Goal: Information Seeking & Learning: Learn about a topic

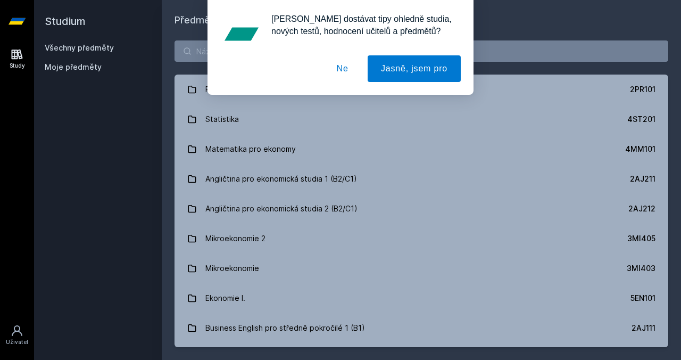
click at [349, 77] on button "Ne" at bounding box center [342, 68] width 38 height 27
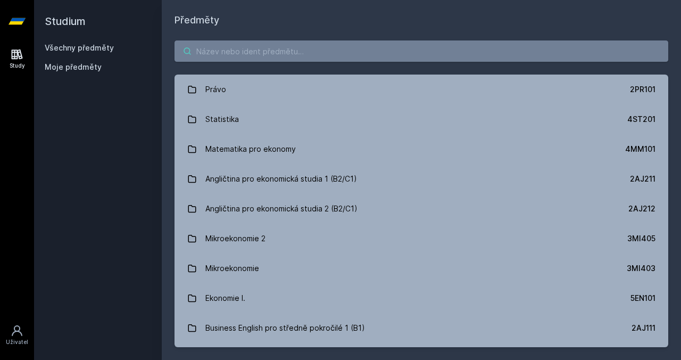
click at [365, 49] on input "search" at bounding box center [421, 50] width 494 height 21
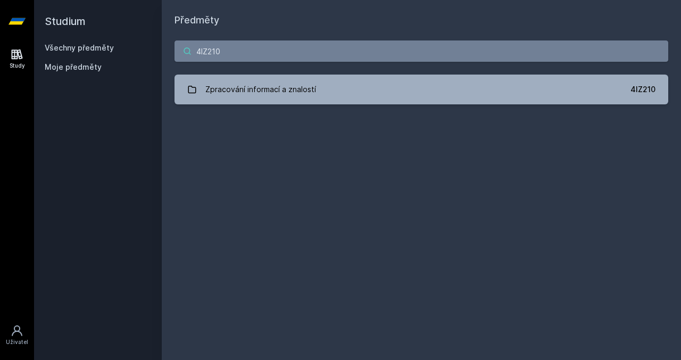
type input "4IZ210"
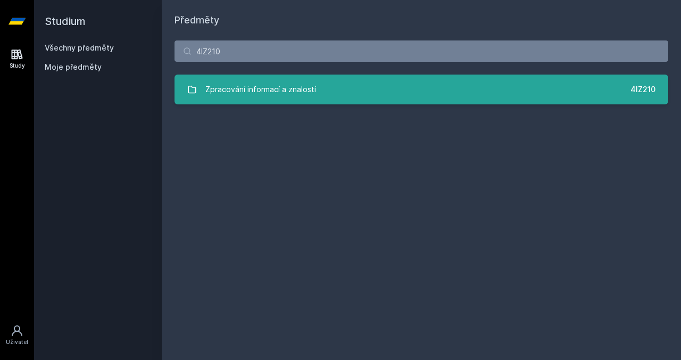
click at [394, 92] on link "Zpracování informací a znalostí 4IZ210" at bounding box center [421, 89] width 494 height 30
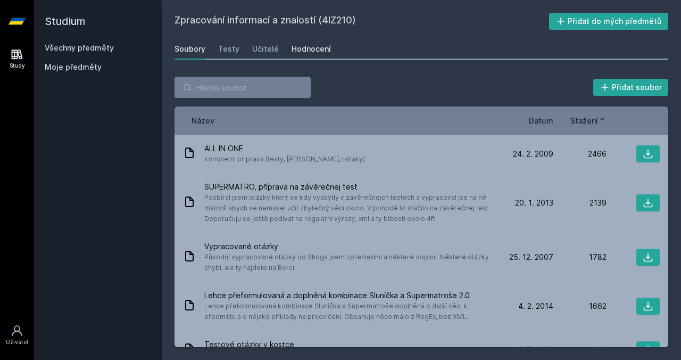
click at [309, 50] on div "Hodnocení" at bounding box center [310, 49] width 39 height 11
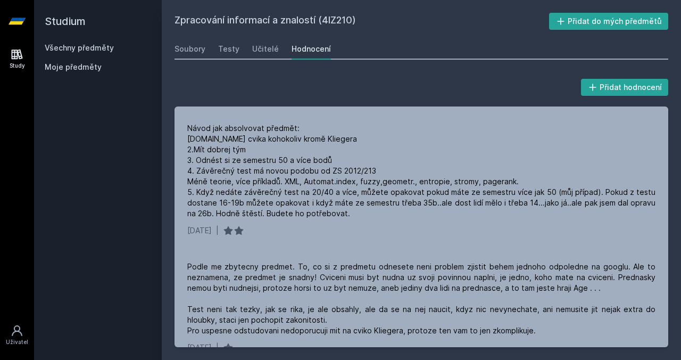
scroll to position [2729, 0]
